Goal: Information Seeking & Learning: Find specific fact

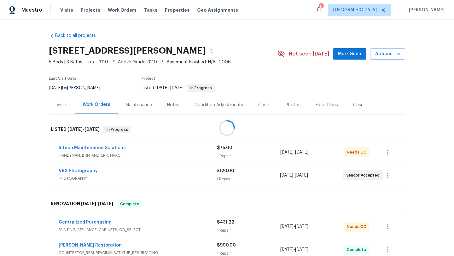
click at [82, 86] on div at bounding box center [227, 128] width 454 height 256
click at [82, 86] on div "8/19/2025 by Alex Baum" at bounding box center [78, 88] width 59 height 8
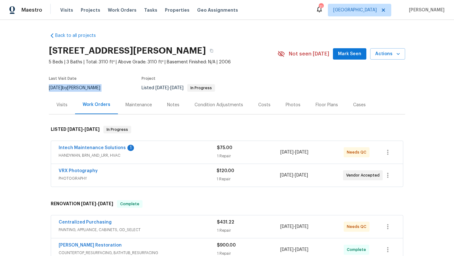
click at [82, 86] on div "8/19/2025 by Alex Baum" at bounding box center [78, 88] width 59 height 8
copy div "8/19/2025 by Alex Baum"
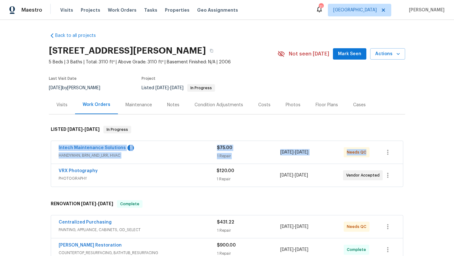
drag, startPoint x: 49, startPoint y: 149, endPoint x: 394, endPoint y: 151, distance: 345.5
click at [396, 151] on div "Back to all projects 2 Alelia Ct, Columbia, SC 29229 5 Beds | 3 Baths | Total: …" at bounding box center [227, 138] width 454 height 236
copy div "Intech Maintenance Solutions 1 HANDYMAN, BRN_AND_LRR, HVAC $75.00 1 Repair 8/14…"
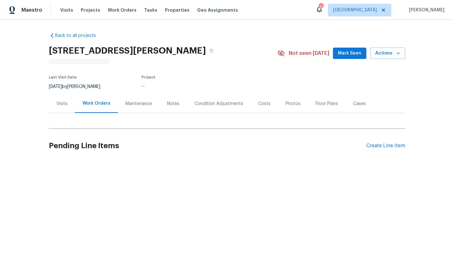
click at [80, 86] on div "8/14/2025 by Ryan Middleton" at bounding box center [78, 87] width 59 height 8
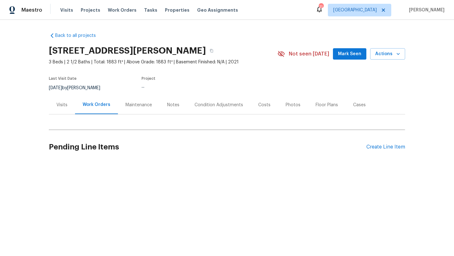
click at [80, 86] on div "8/14/2025 by Ryan Middleton" at bounding box center [78, 88] width 59 height 8
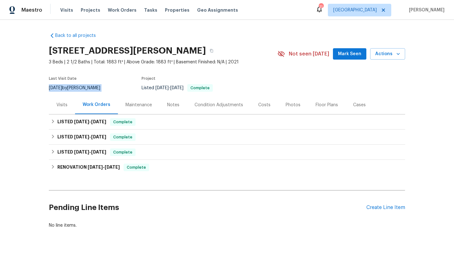
copy div "8/14/2025 by Ryan Middleton"
click at [98, 121] on span "8/11/25" at bounding box center [98, 122] width 15 height 4
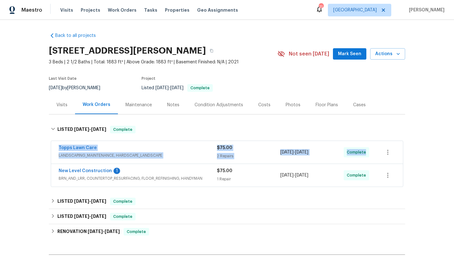
drag, startPoint x: 54, startPoint y: 146, endPoint x: 411, endPoint y: 148, distance: 357.5
click at [412, 149] on div "Back to all projects 145 Beckett Ln, Columbia, SC 29223 3 Beds | 2 1/2 Baths | …" at bounding box center [227, 138] width 454 height 236
copy div "Topps Lawn Care LANDSCAPING_MAINTENANCE, HARDSCAPE_LANDSCAPE $75.00 2 Repairs 8…"
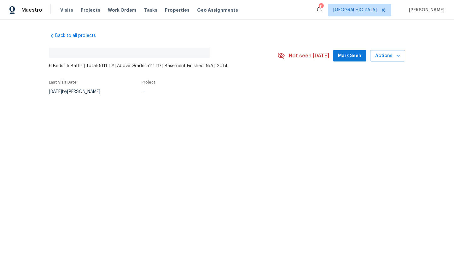
click at [85, 94] on div "[DATE] by [PERSON_NAME]" at bounding box center [78, 92] width 59 height 8
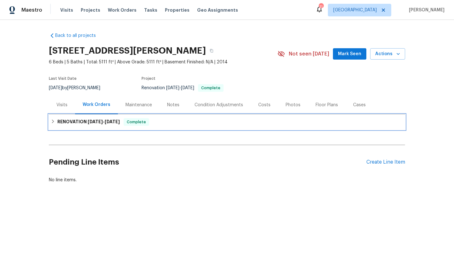
click at [98, 125] on h6 "RENOVATION [DATE] - [DATE]" at bounding box center [88, 122] width 62 height 8
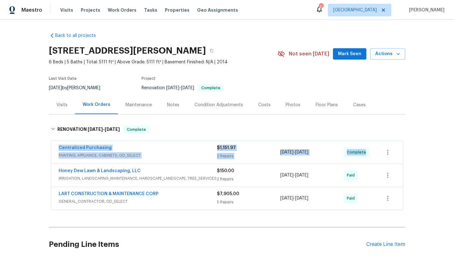
drag, startPoint x: 56, startPoint y: 145, endPoint x: 375, endPoint y: 153, distance: 318.5
click at [378, 154] on div "Centralized Purchasing PAINTING, APPLIANCE, CABINETS, OD_SELECT $1,151.97 2 Rep…" at bounding box center [227, 152] width 352 height 23
copy div "Centralized Purchasing PAINTING, APPLIANCE, CABINETS, OD_SELECT $1,151.97 2 Rep…"
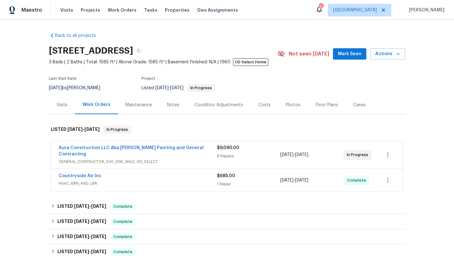
click at [175, 159] on span "GENERAL_CONTRACTOR, DAY_ONE_WALK, OD_SELECT" at bounding box center [138, 162] width 158 height 6
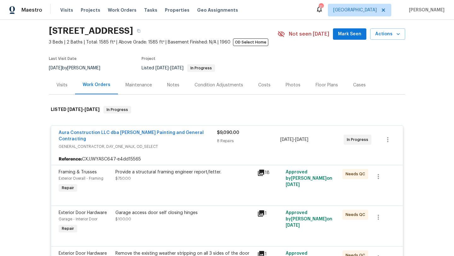
scroll to position [52, 0]
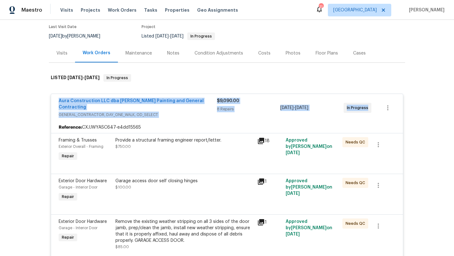
drag, startPoint x: 53, startPoint y: 99, endPoint x: 386, endPoint y: 102, distance: 332.9
click at [387, 102] on div "Aura Construction LLC dba [PERSON_NAME] Painting and General Contracting GENERA…" at bounding box center [227, 108] width 352 height 28
copy div "Aura Construction LLC dba [PERSON_NAME] Painting and General Contracting GENERA…"
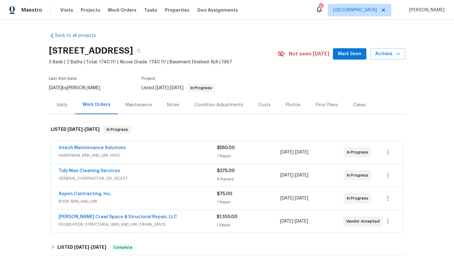
click at [87, 88] on div "[DATE] by [PERSON_NAME]" at bounding box center [78, 88] width 59 height 8
click at [87, 88] on div "8/13/2025 by Ryan Middleton" at bounding box center [78, 88] width 59 height 8
copy div "8/13/2025 by Ryan Middleton"
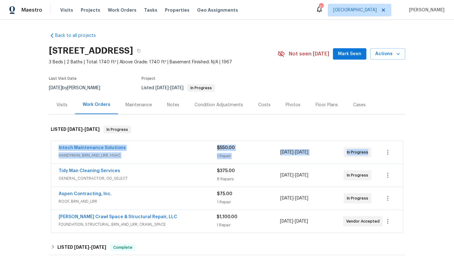
drag, startPoint x: 53, startPoint y: 145, endPoint x: 386, endPoint y: 156, distance: 333.0
click at [387, 156] on div "Intech Maintenance Solutions HANDYMAN, BRN_AND_LRR, HVAC $550.00 1 Repair 8/15/…" at bounding box center [227, 152] width 352 height 23
copy div "Intech Maintenance Solutions HANDYMAN, BRN_AND_LRR, HVAC $550.00 1 Repair 8/15/…"
